Goal: Book appointment/travel/reservation

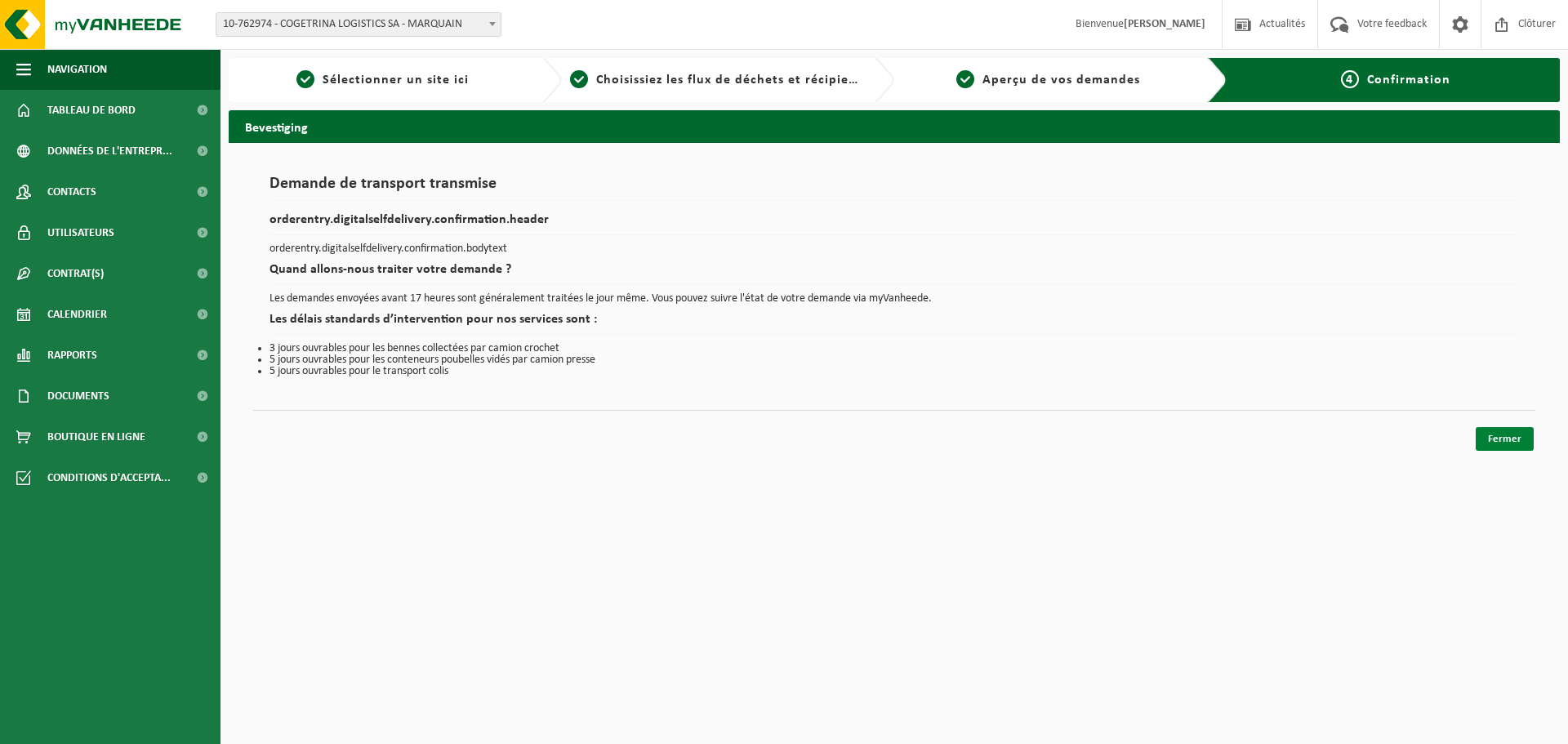
click at [1496, 443] on link "Fermer" at bounding box center [1504, 439] width 58 height 24
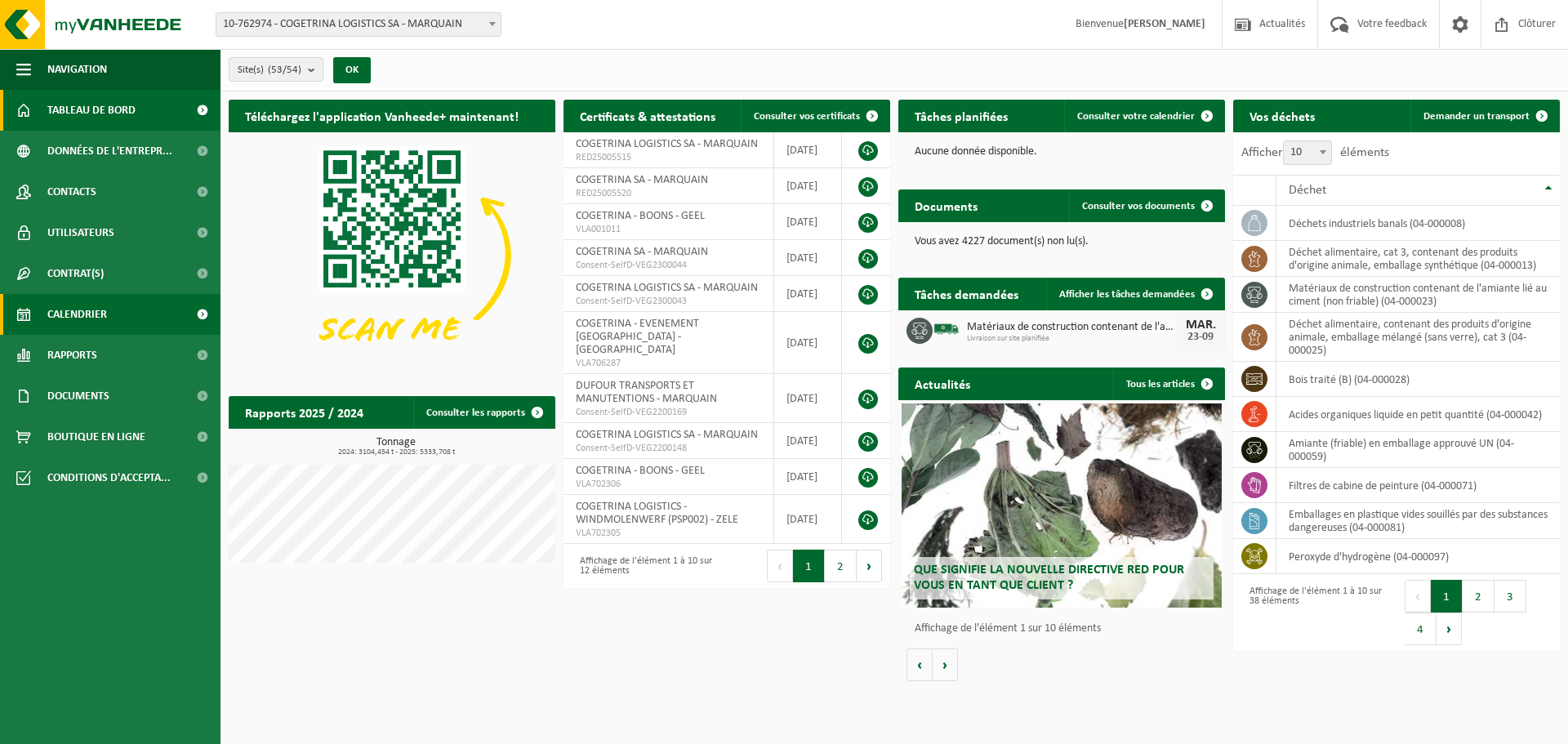
click at [101, 315] on span "Calendrier" at bounding box center [77, 315] width 60 height 41
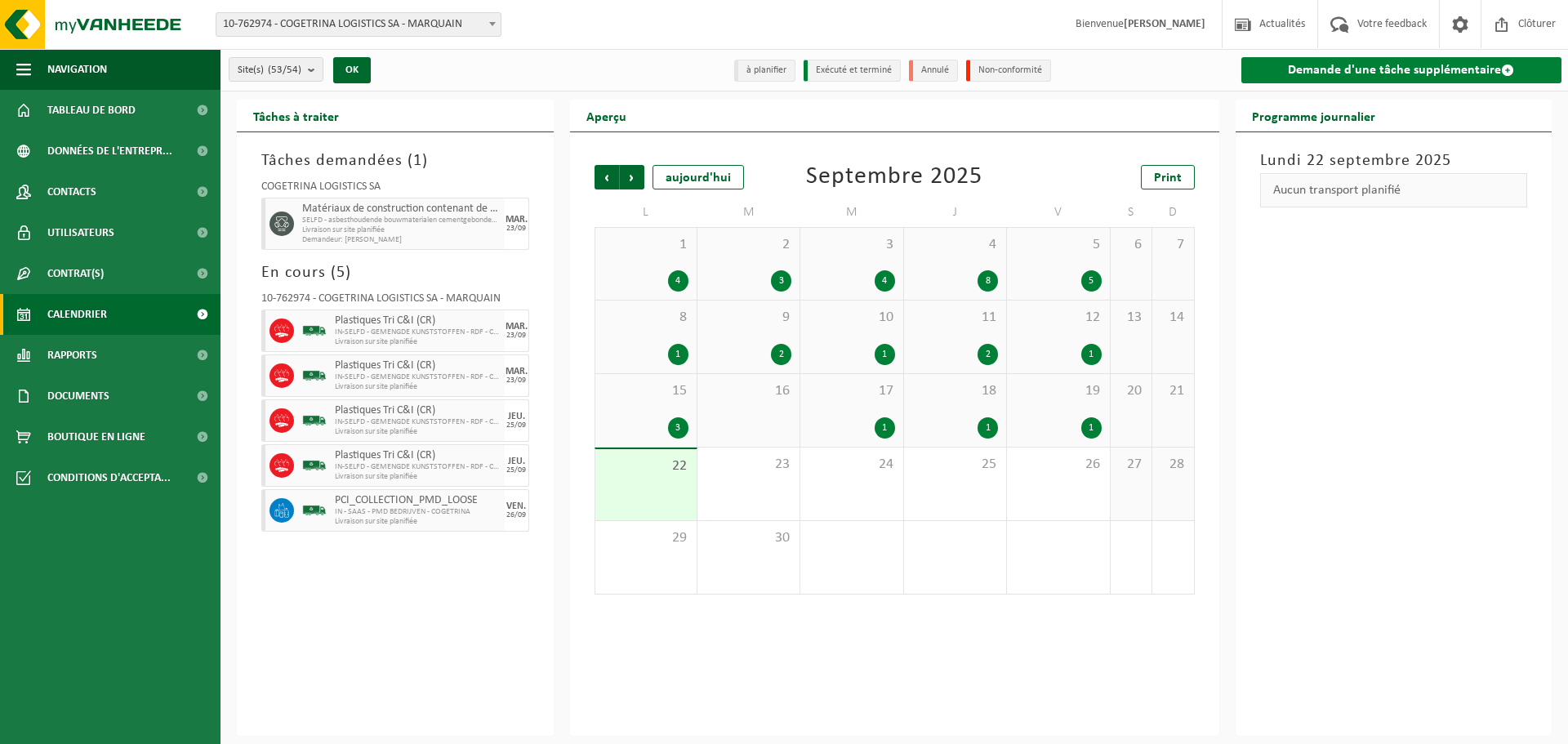
click at [1293, 72] on link "Demande d'une tâche supplémentaire" at bounding box center [1401, 70] width 321 height 27
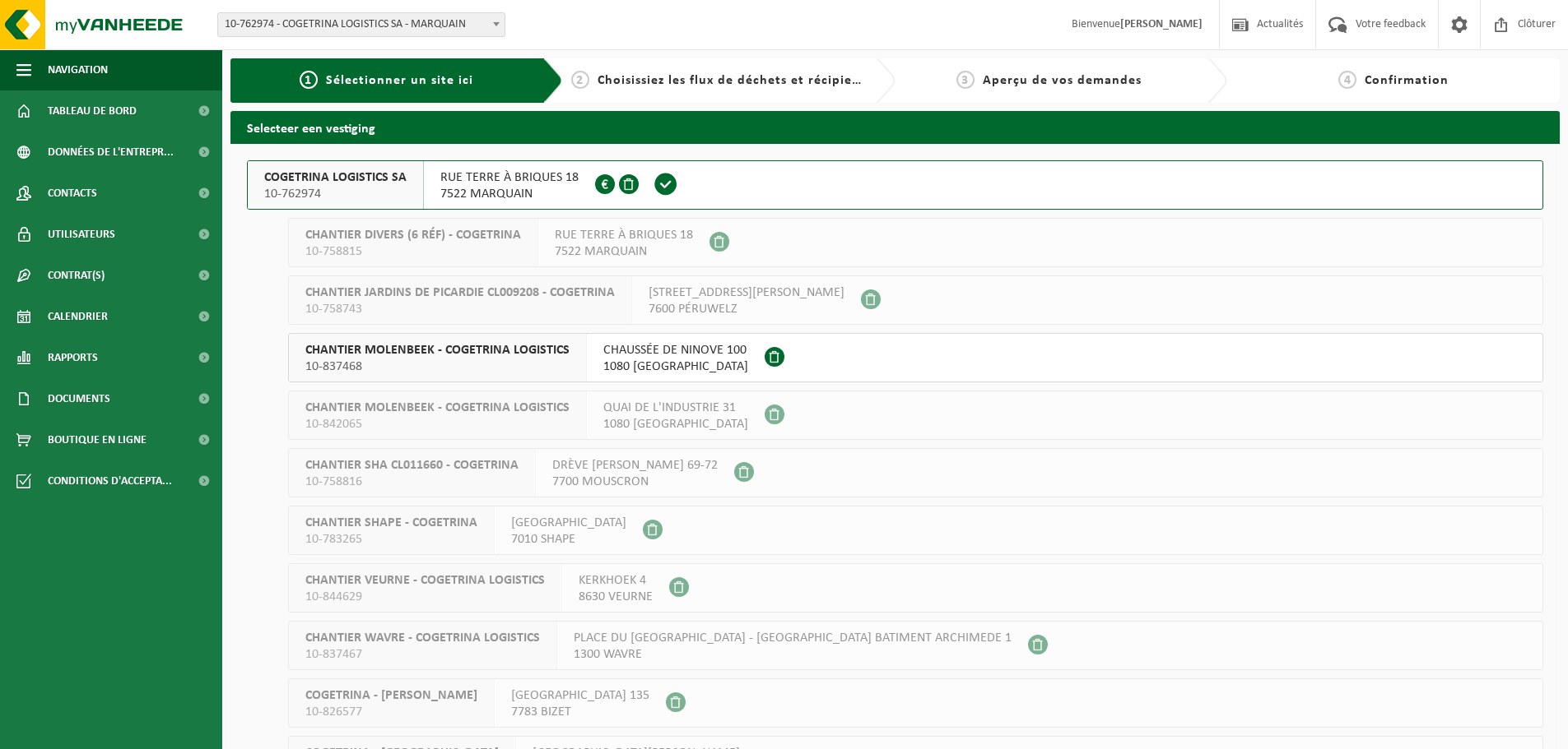
click at [329, 183] on span "COGETRINA LOGISTICS SA" at bounding box center [335, 177] width 142 height 17
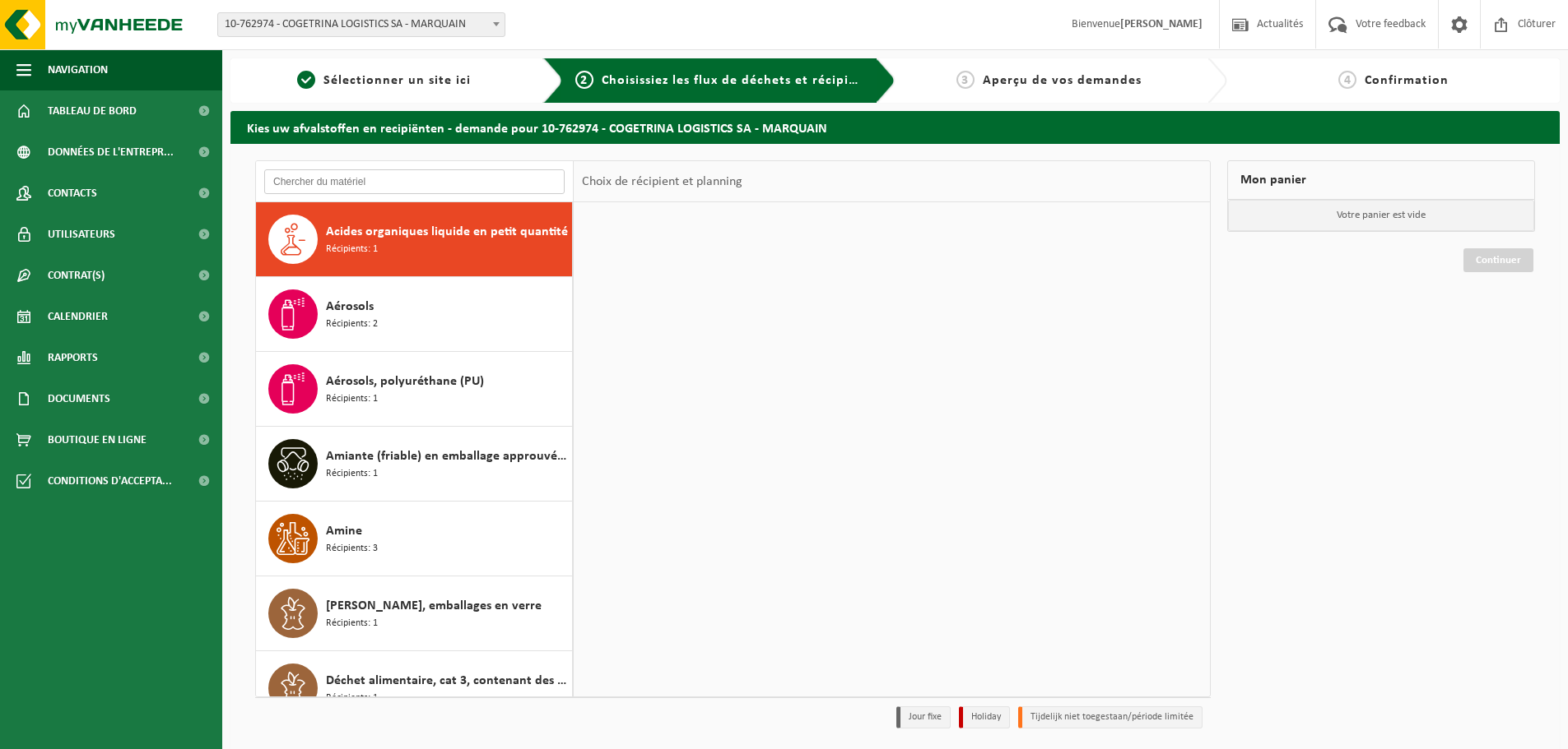
click at [376, 179] on input "text" at bounding box center [414, 181] width 301 height 25
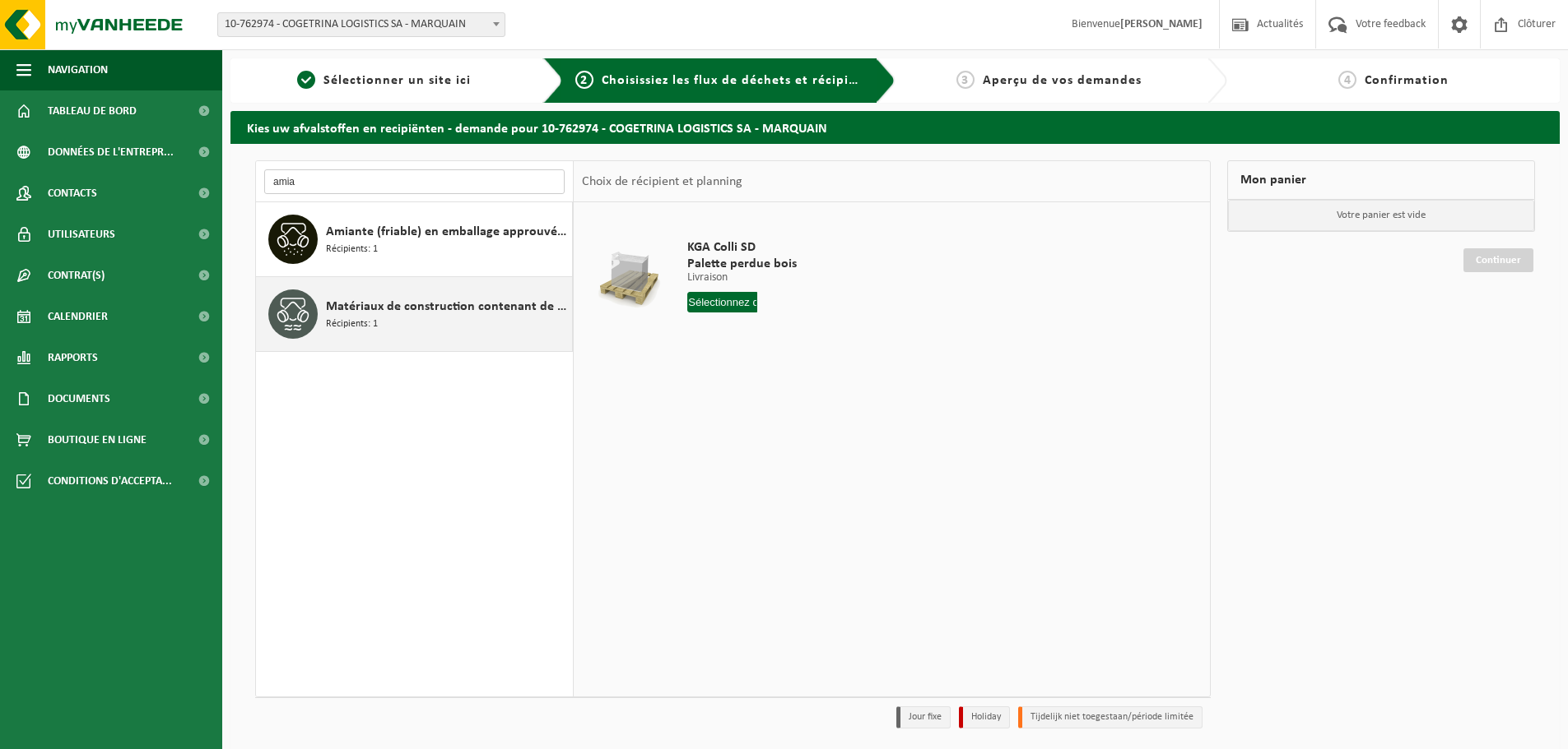
type input "amia"
click at [350, 312] on span "Matériaux de construction contenant de l'amiante lié au ciment (non friable)" at bounding box center [447, 307] width 242 height 20
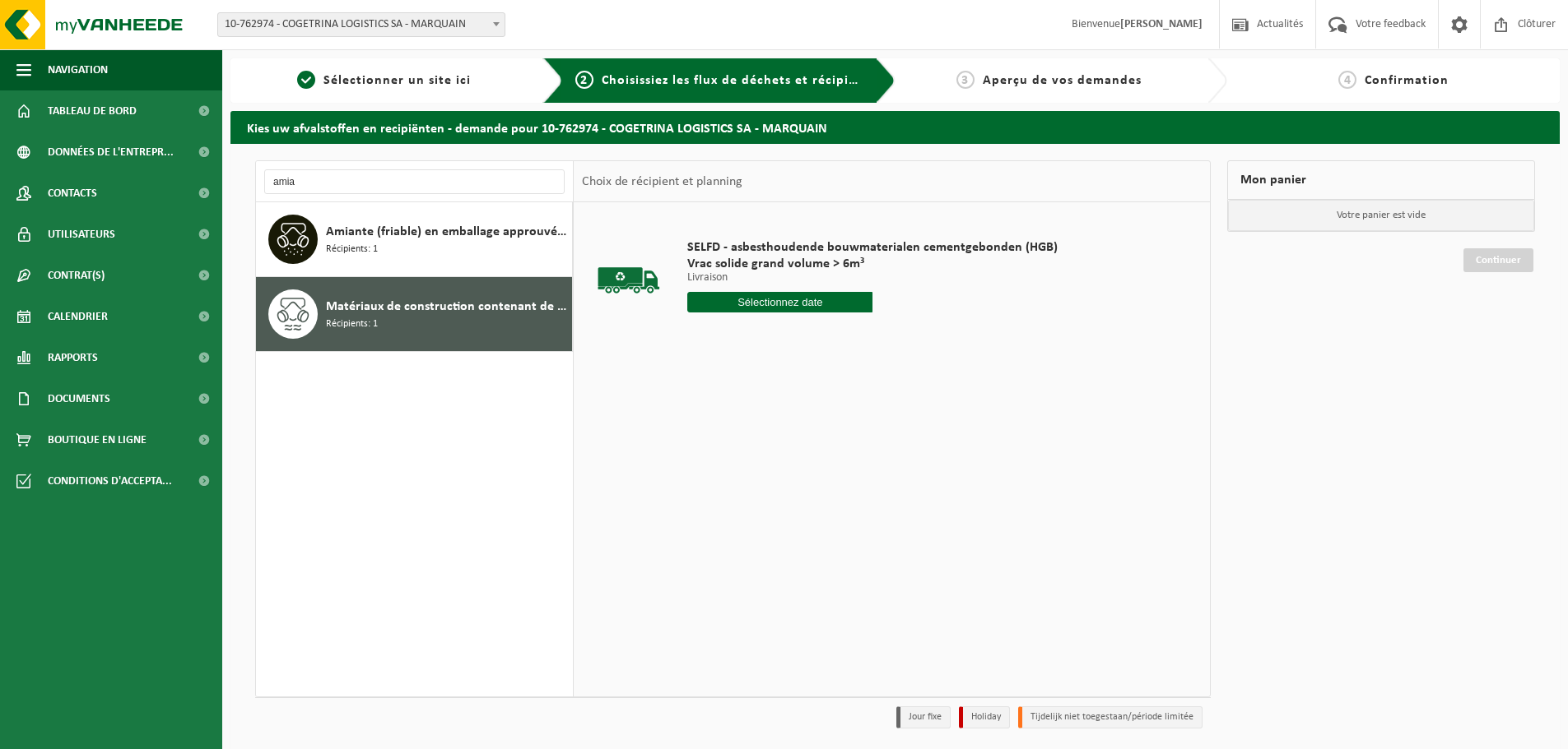
click at [807, 296] on input "text" at bounding box center [779, 302] width 185 height 21
click at [739, 476] on div "23" at bounding box center [731, 474] width 29 height 27
type input "à partir de 2025-09-23"
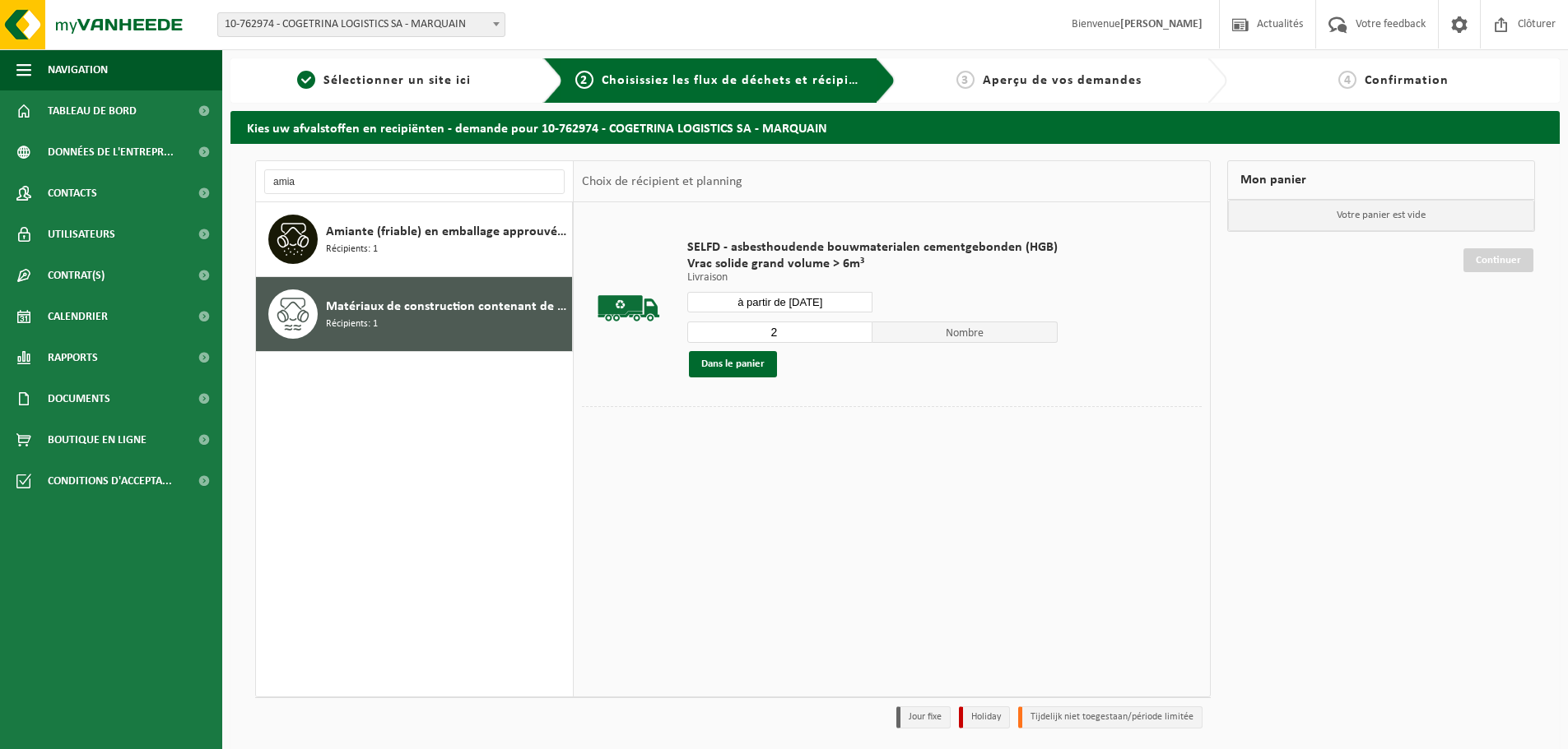
type input "2"
click at [858, 327] on input "2" at bounding box center [779, 333] width 185 height 22
click at [760, 366] on button "Dans le panier" at bounding box center [733, 364] width 88 height 27
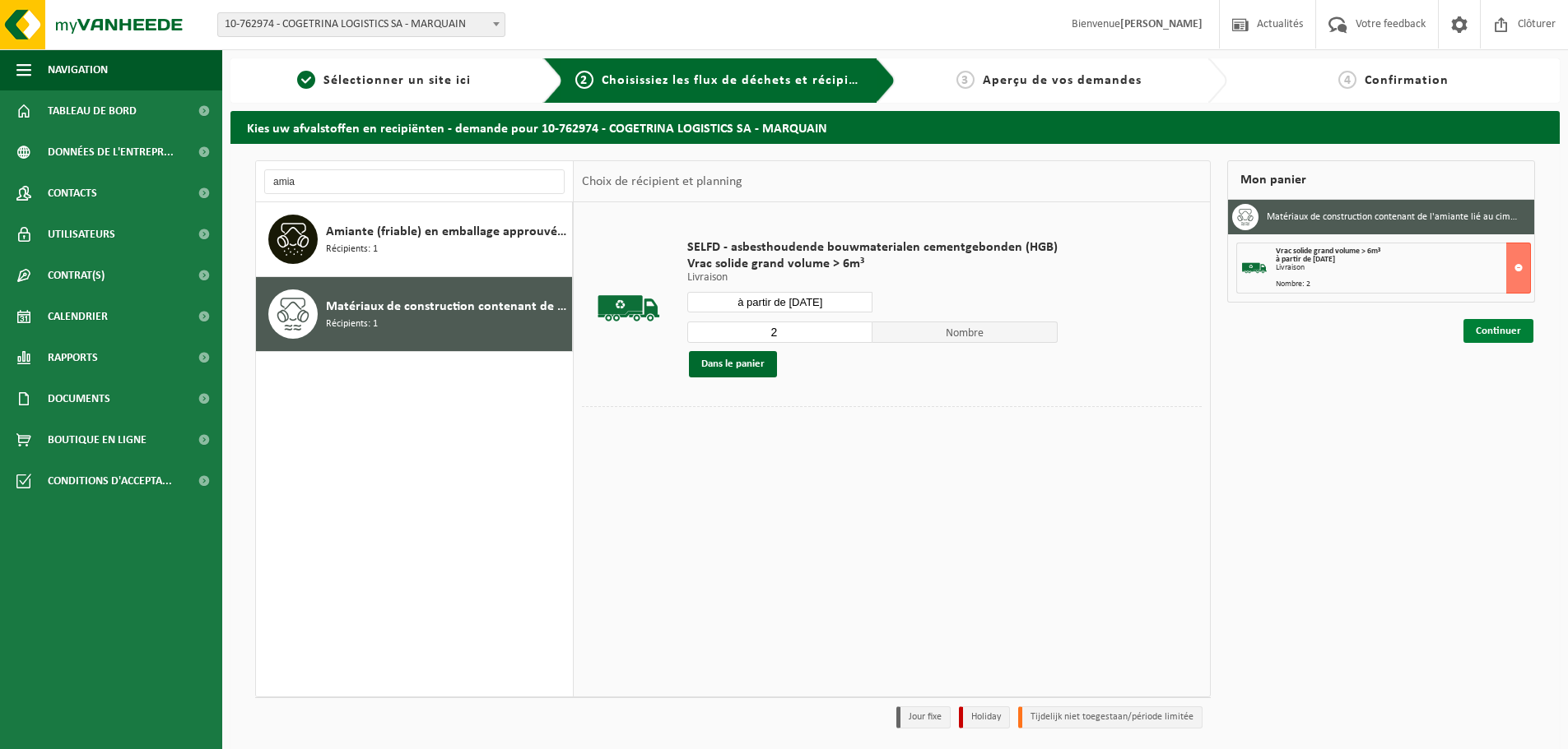
click at [1477, 335] on link "Continuer" at bounding box center [1498, 331] width 70 height 24
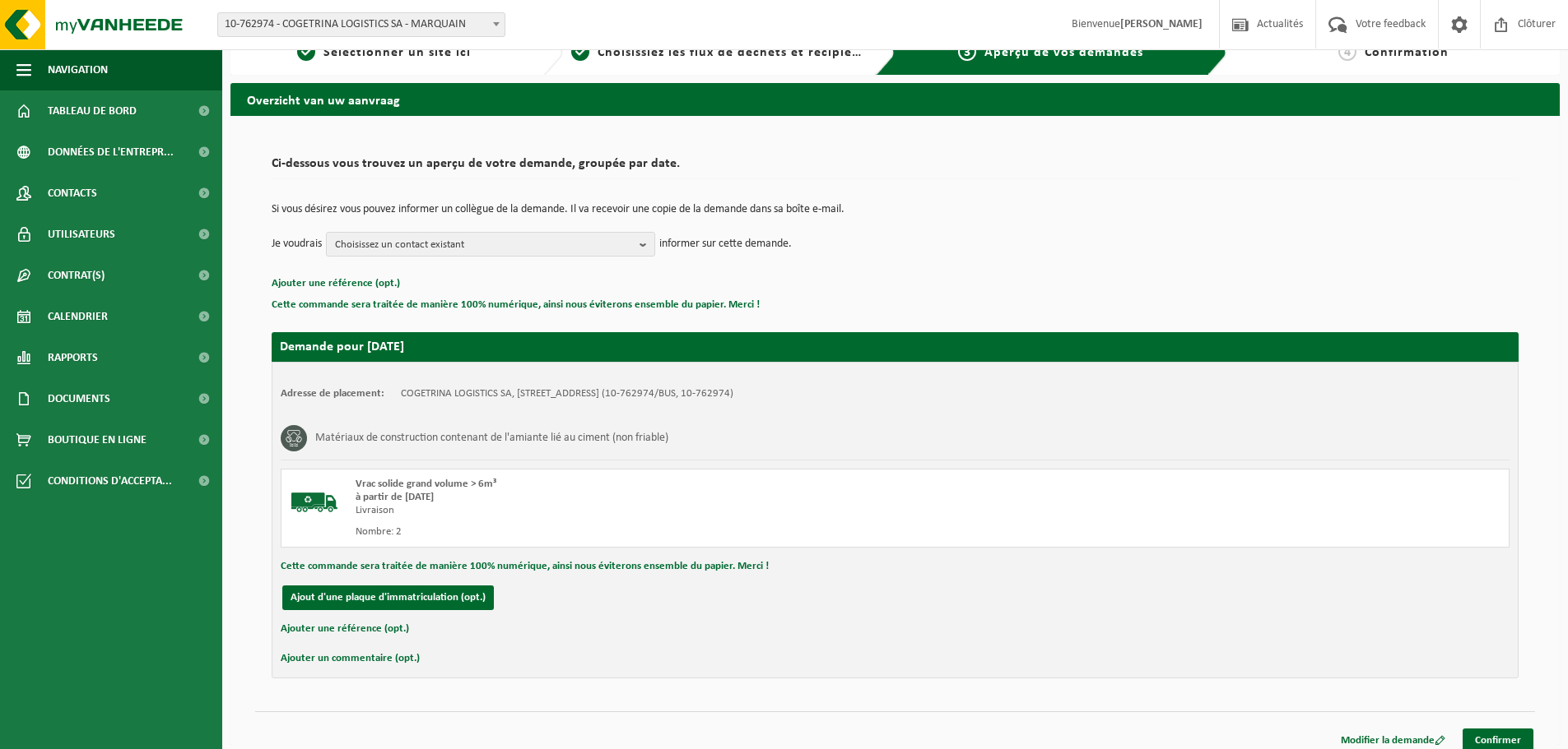
scroll to position [41, 0]
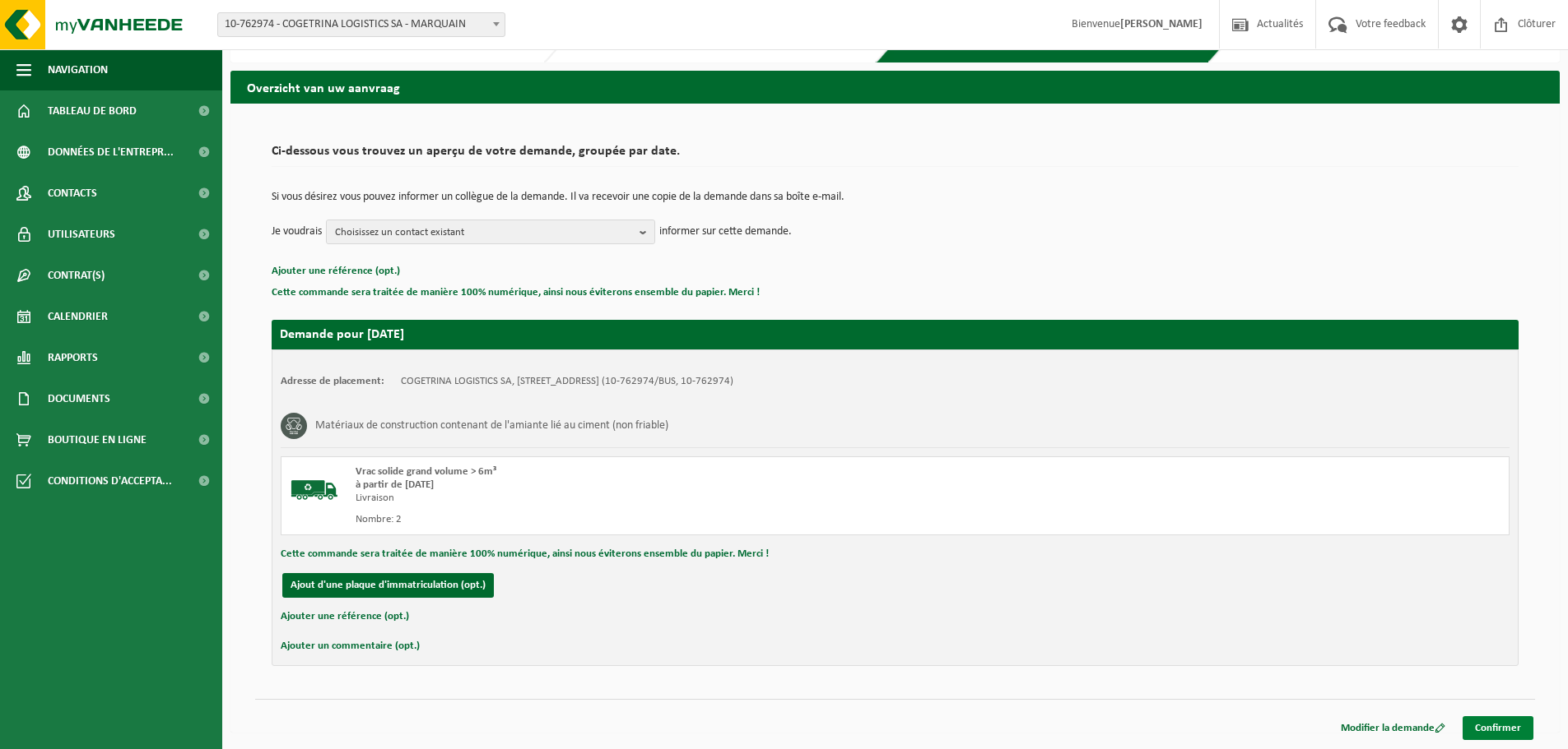
click at [1517, 730] on link "Confirmer" at bounding box center [1498, 728] width 71 height 24
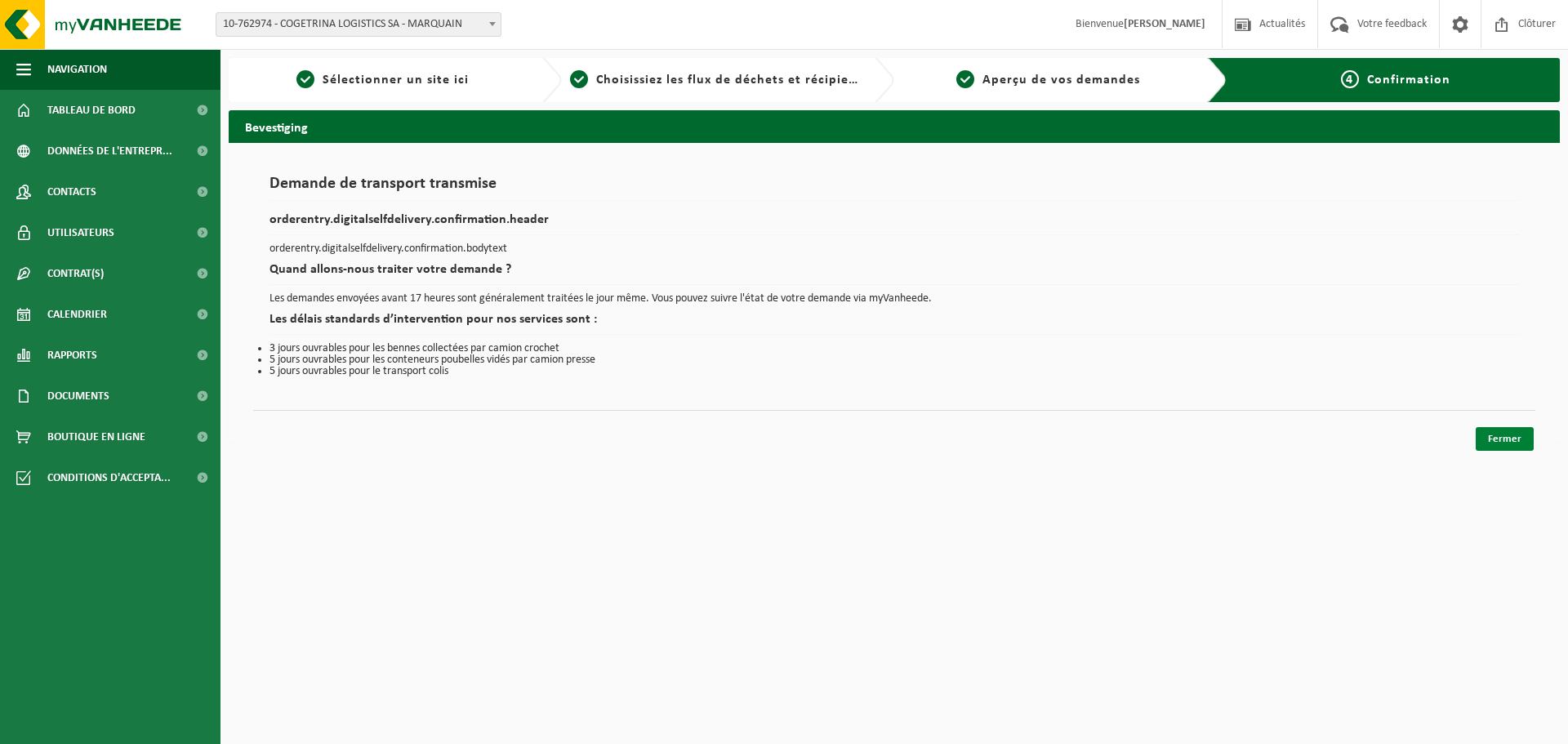
click at [1489, 442] on link "Fermer" at bounding box center [1504, 439] width 58 height 24
